Goal: Browse casually: Explore the website without a specific task or goal

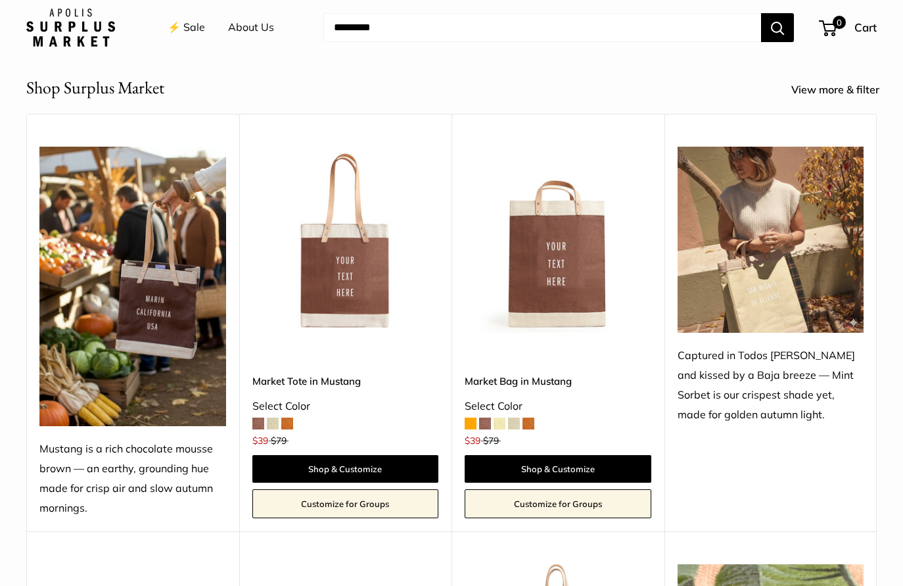
scroll to position [459, 0]
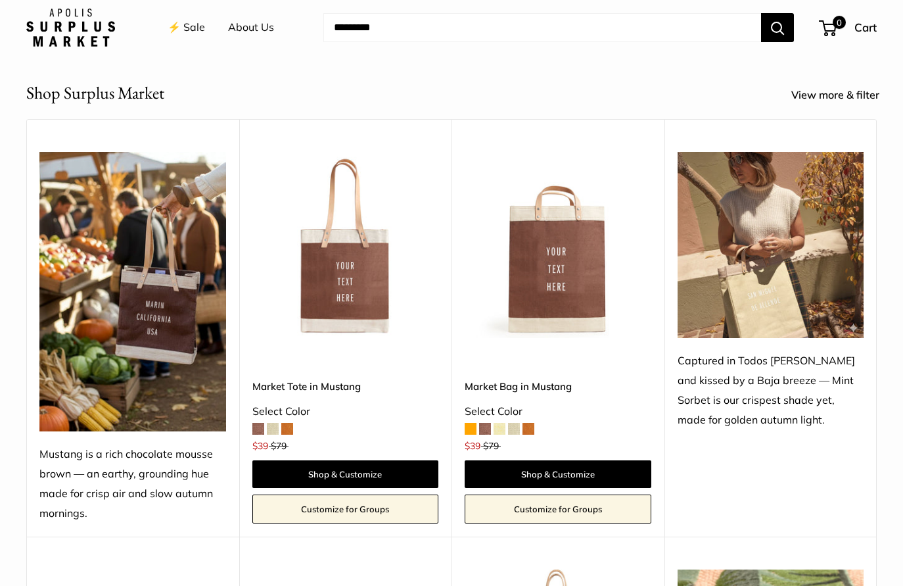
click at [0, 0] on img at bounding box center [0, 0] width 0 height 0
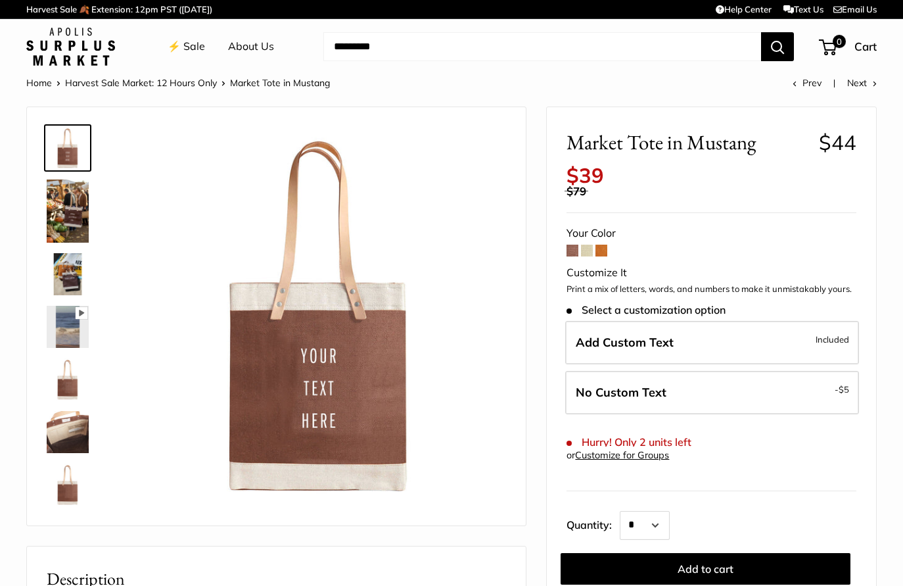
click at [586, 248] on span at bounding box center [587, 251] width 12 height 12
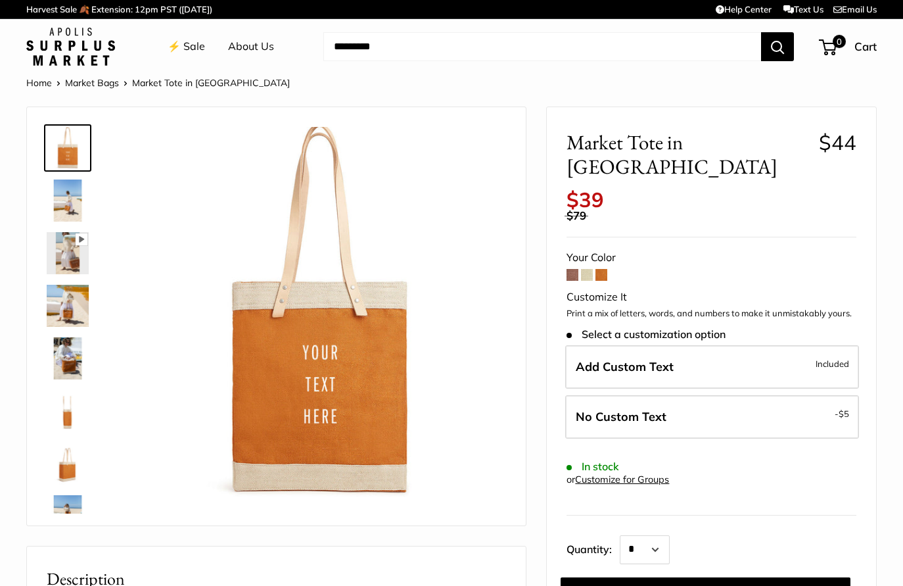
click at [569, 269] on span at bounding box center [573, 275] width 12 height 12
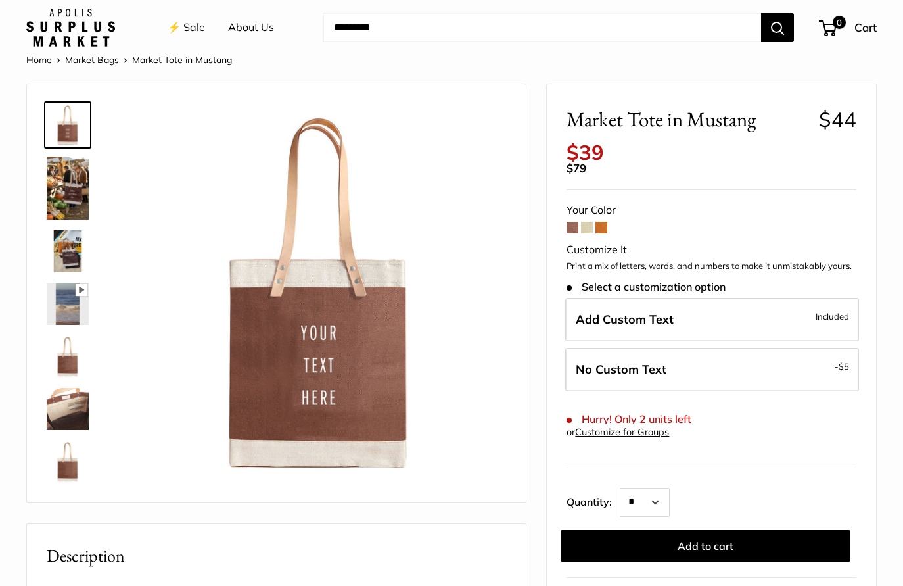
scroll to position [22, 0]
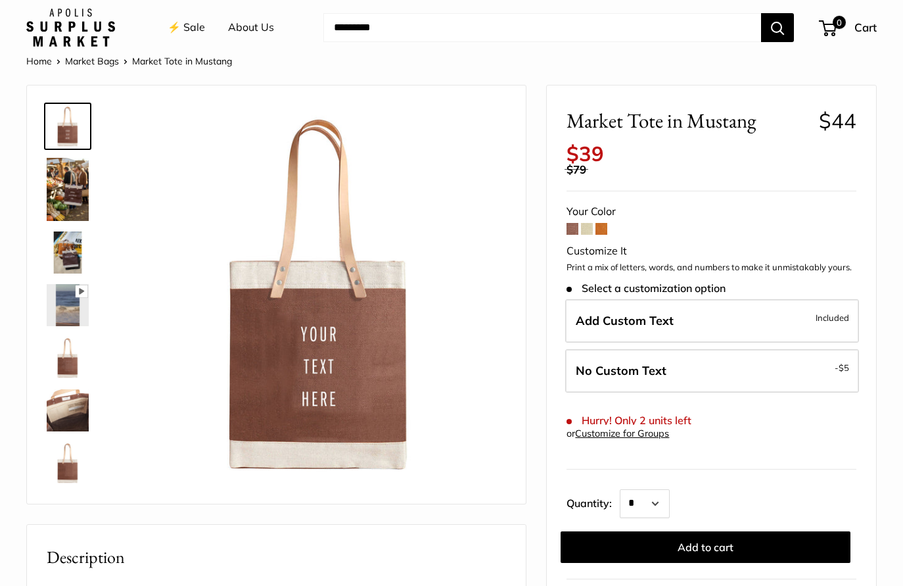
click at [602, 229] on span at bounding box center [602, 229] width 12 height 12
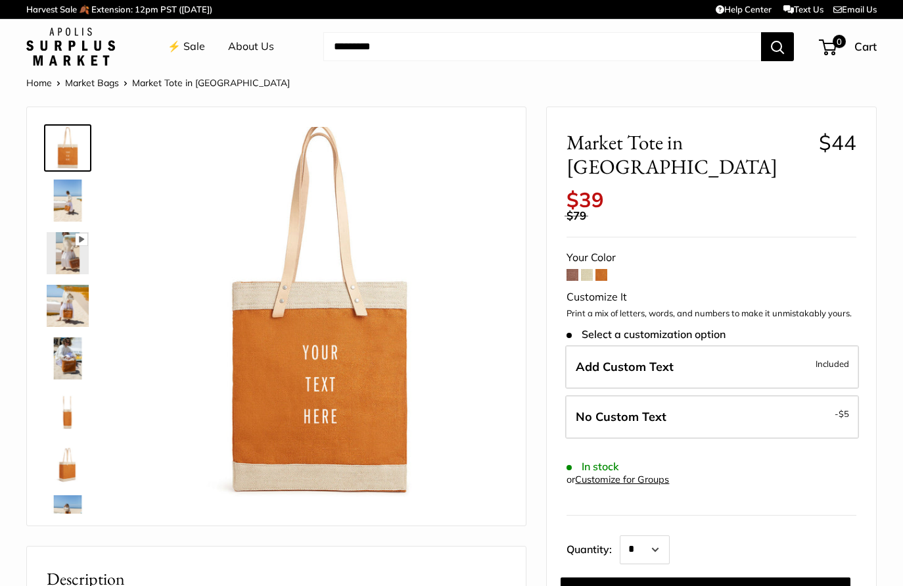
click at [93, 80] on link "Market Bags" at bounding box center [92, 83] width 54 height 12
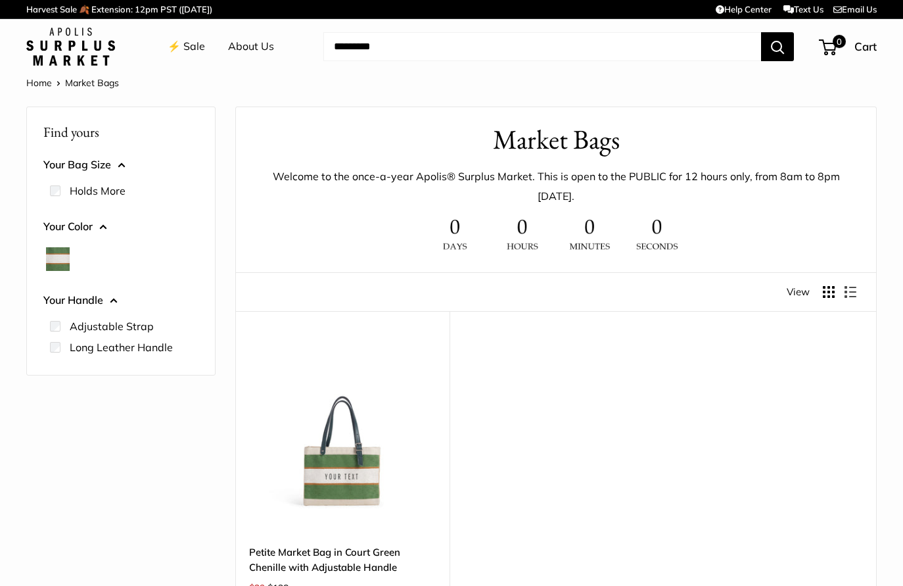
click at [42, 82] on link "Home" at bounding box center [39, 83] width 26 height 12
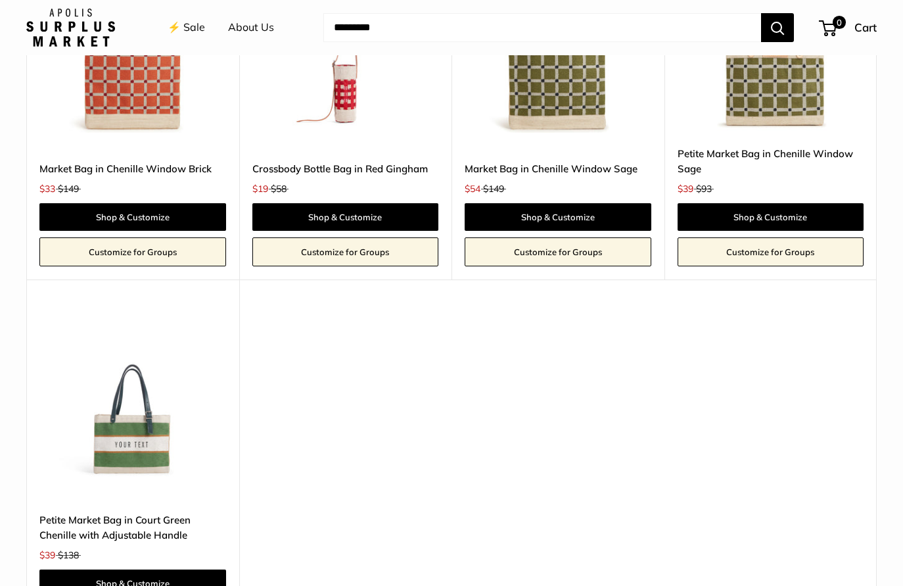
scroll to position [2651, 0]
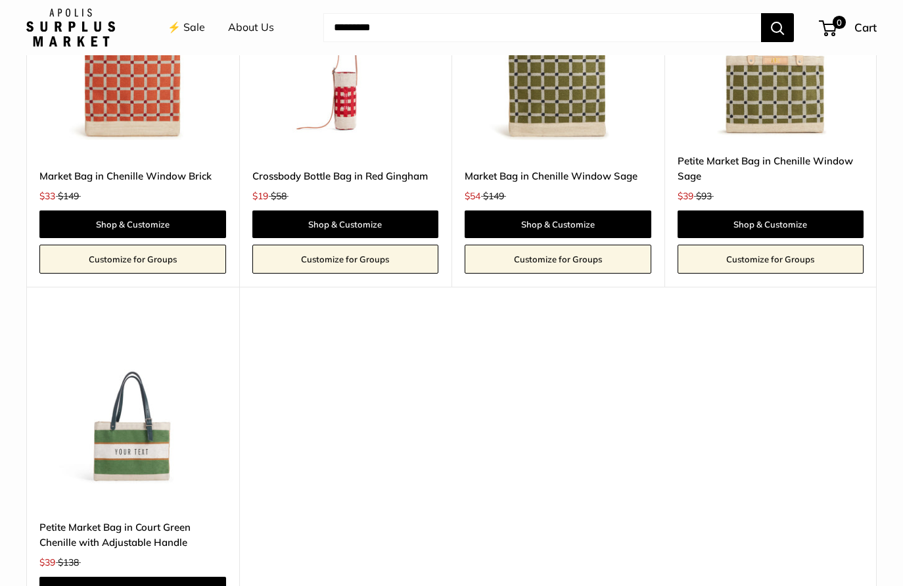
click at [0, 0] on img at bounding box center [0, 0] width 0 height 0
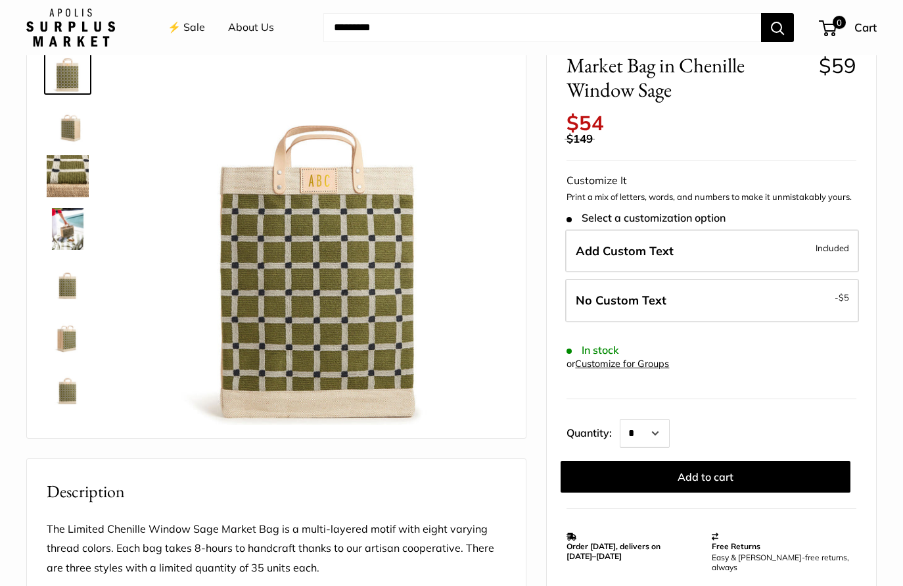
scroll to position [74, 0]
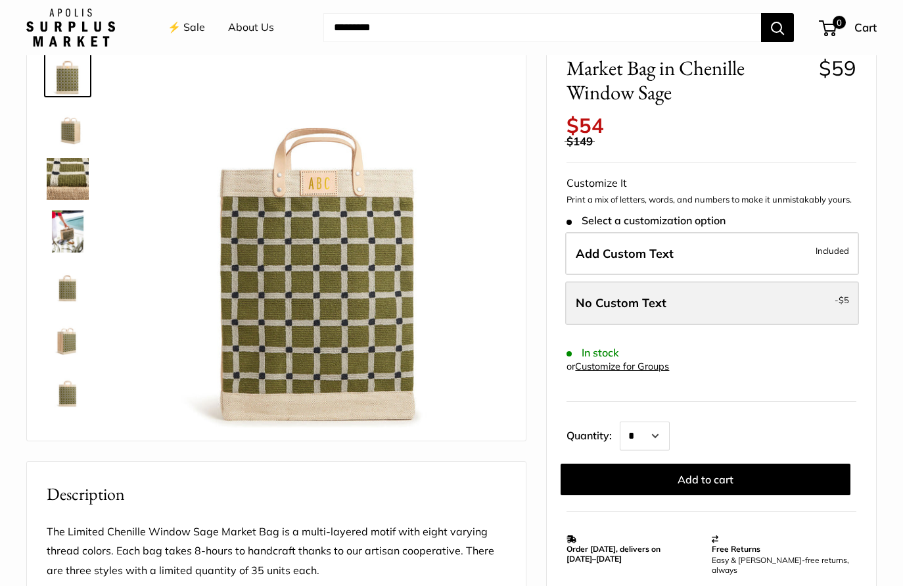
click at [629, 302] on span "No Custom Text" at bounding box center [621, 302] width 91 height 15
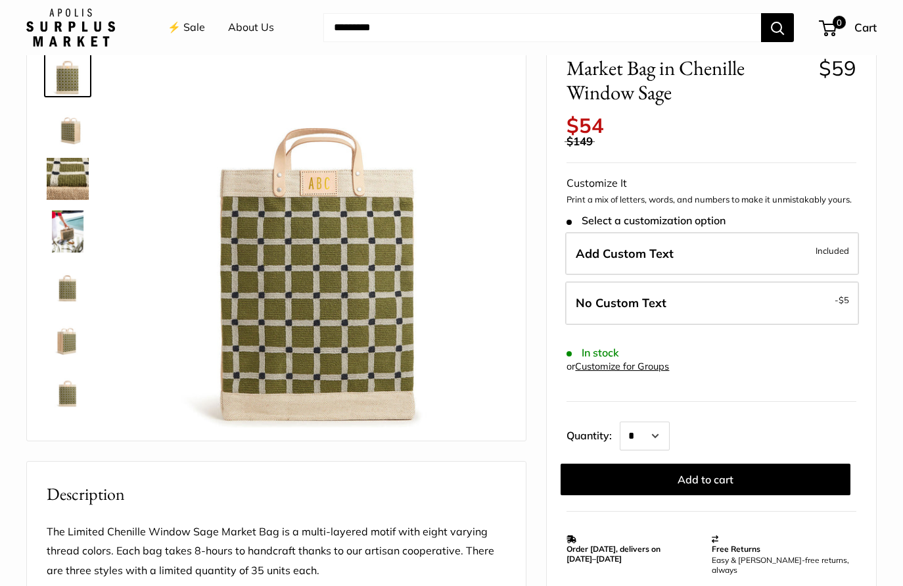
click at [49, 179] on img at bounding box center [68, 179] width 42 height 42
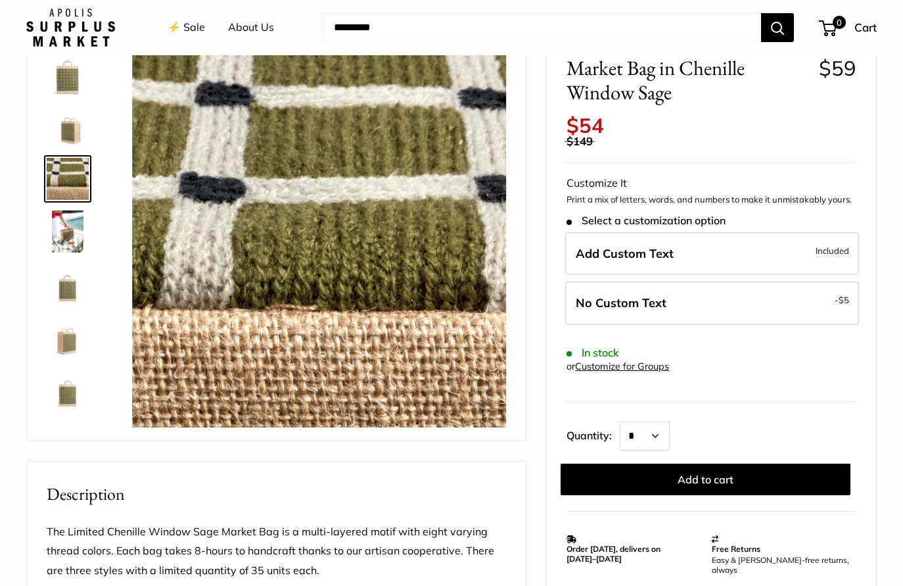
click at [54, 202] on link at bounding box center [67, 178] width 47 height 47
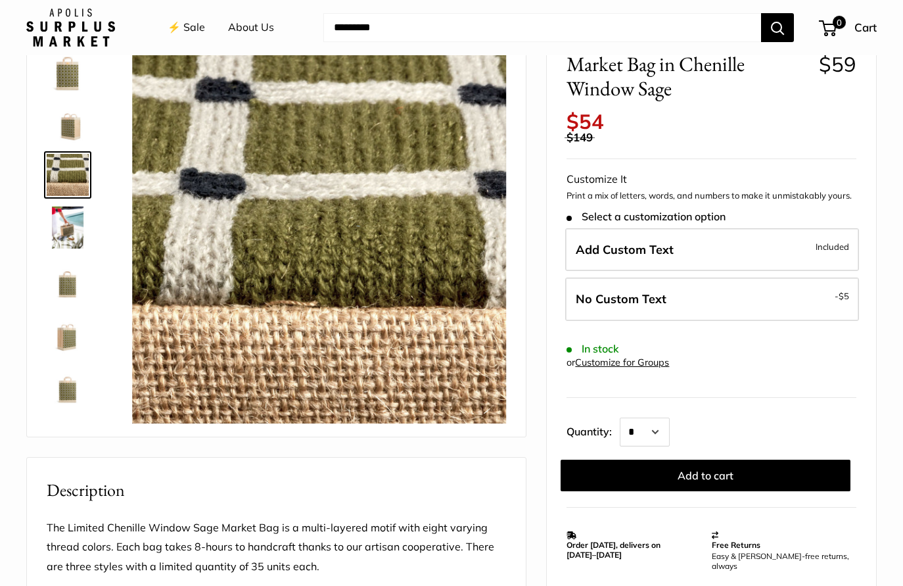
click at [52, 231] on img at bounding box center [68, 227] width 42 height 42
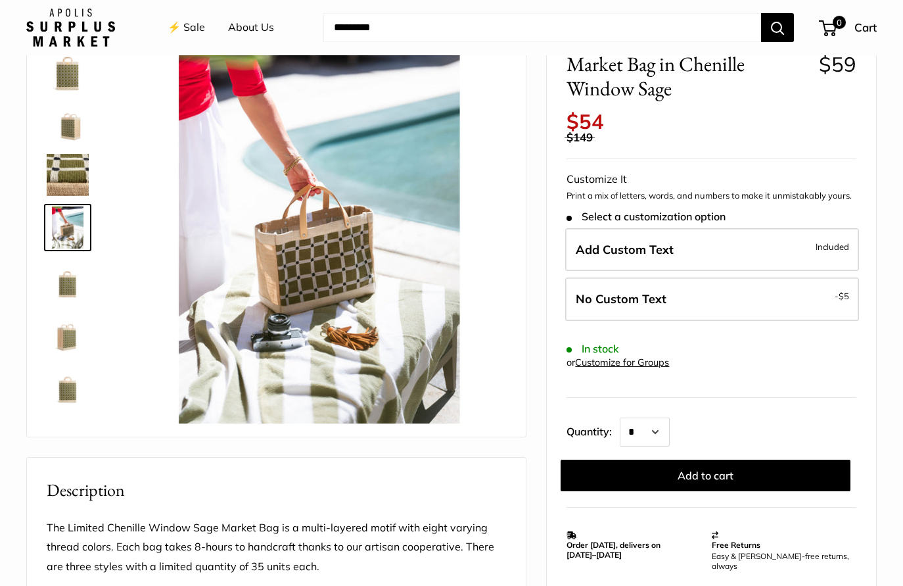
click at [72, 295] on img at bounding box center [68, 280] width 42 height 42
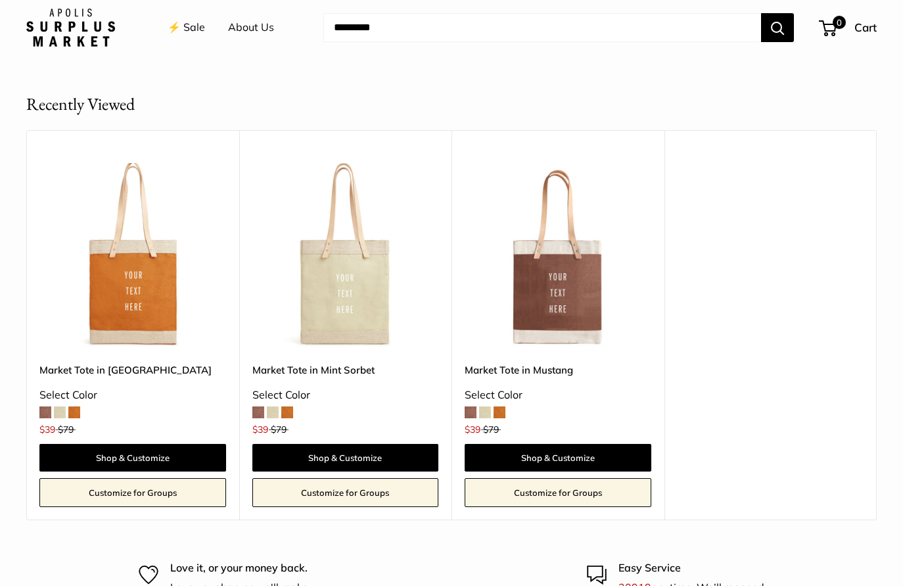
scroll to position [1572, 0]
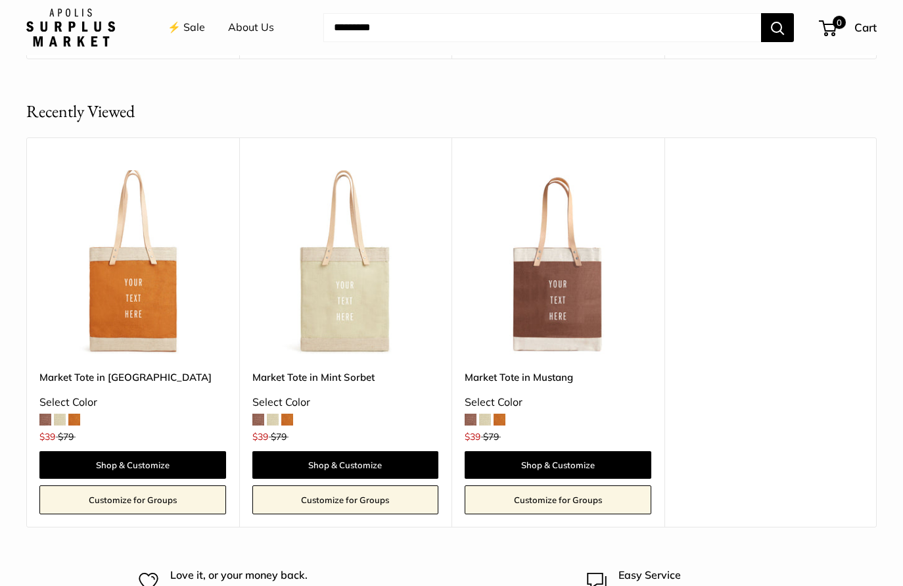
click at [0, 0] on img at bounding box center [0, 0] width 0 height 0
